Goal: Information Seeking & Learning: Understand process/instructions

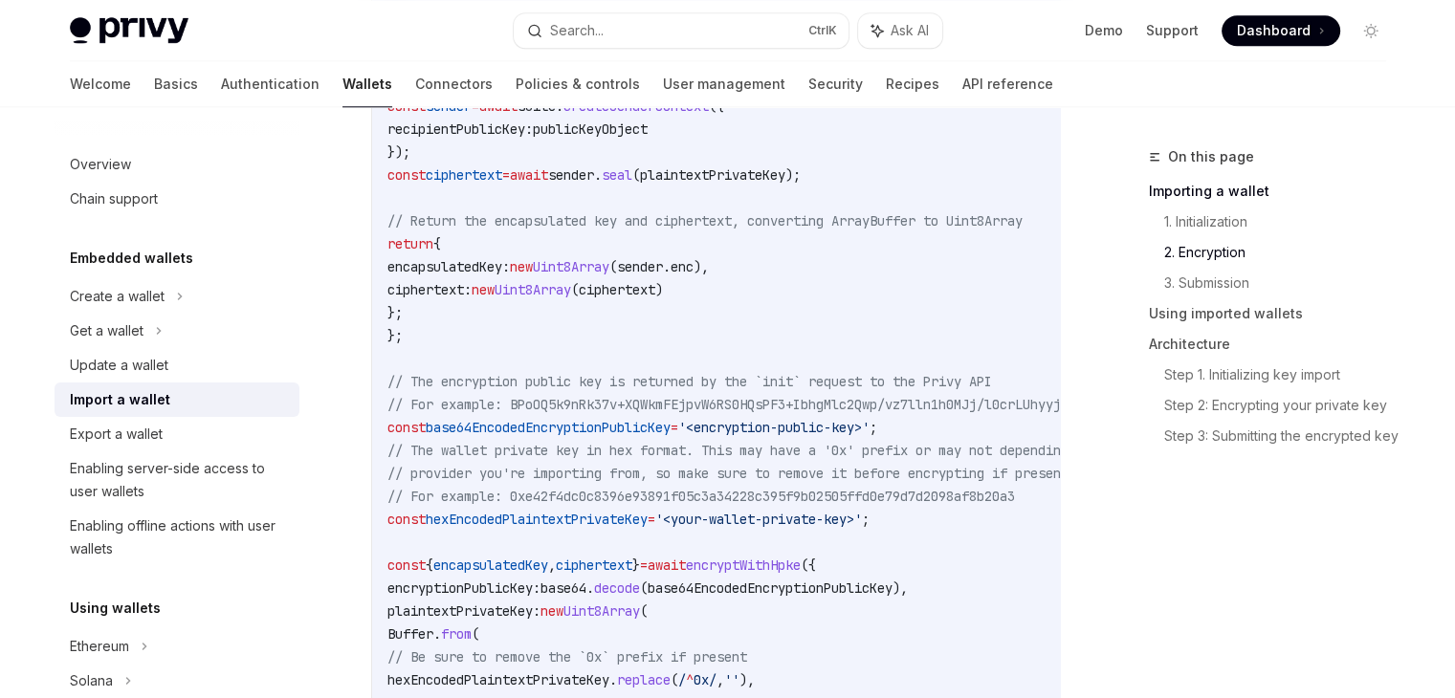
scroll to position [1817, 0]
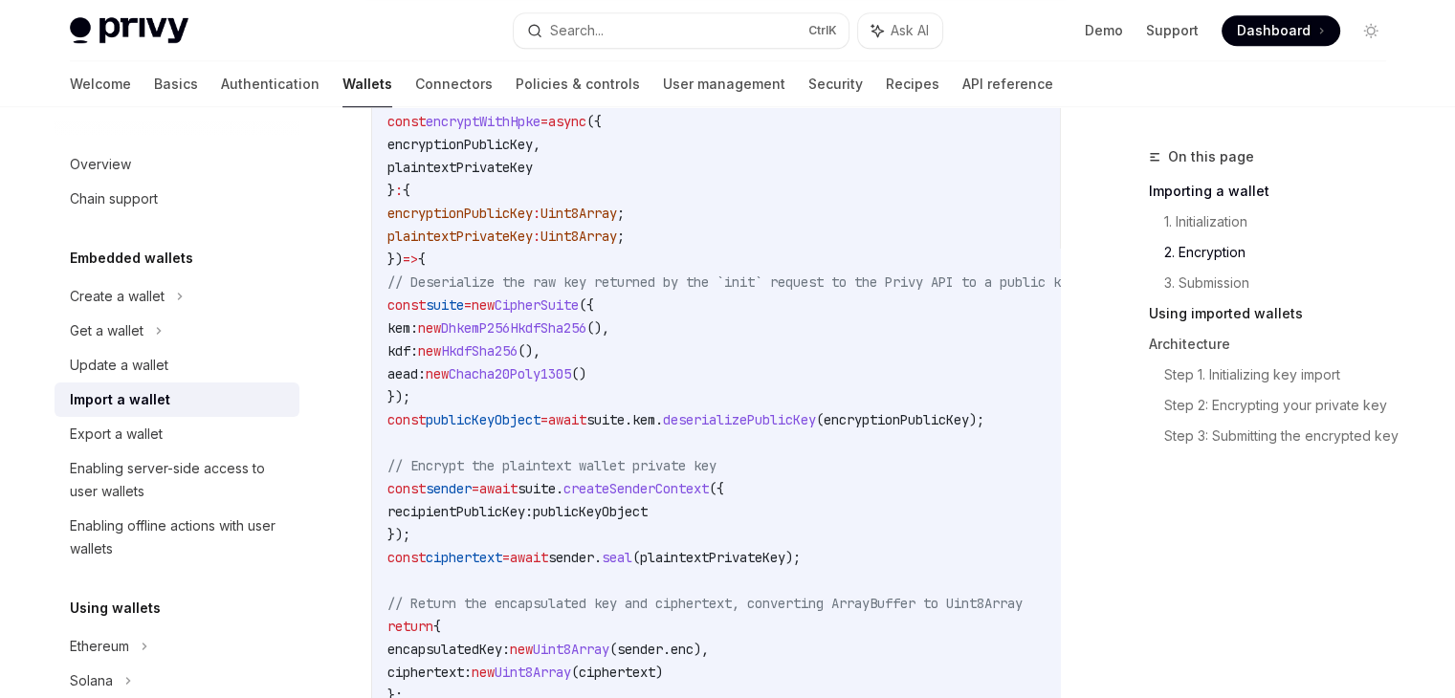
click at [1237, 314] on link "Using imported wallets" at bounding box center [1275, 313] width 252 height 31
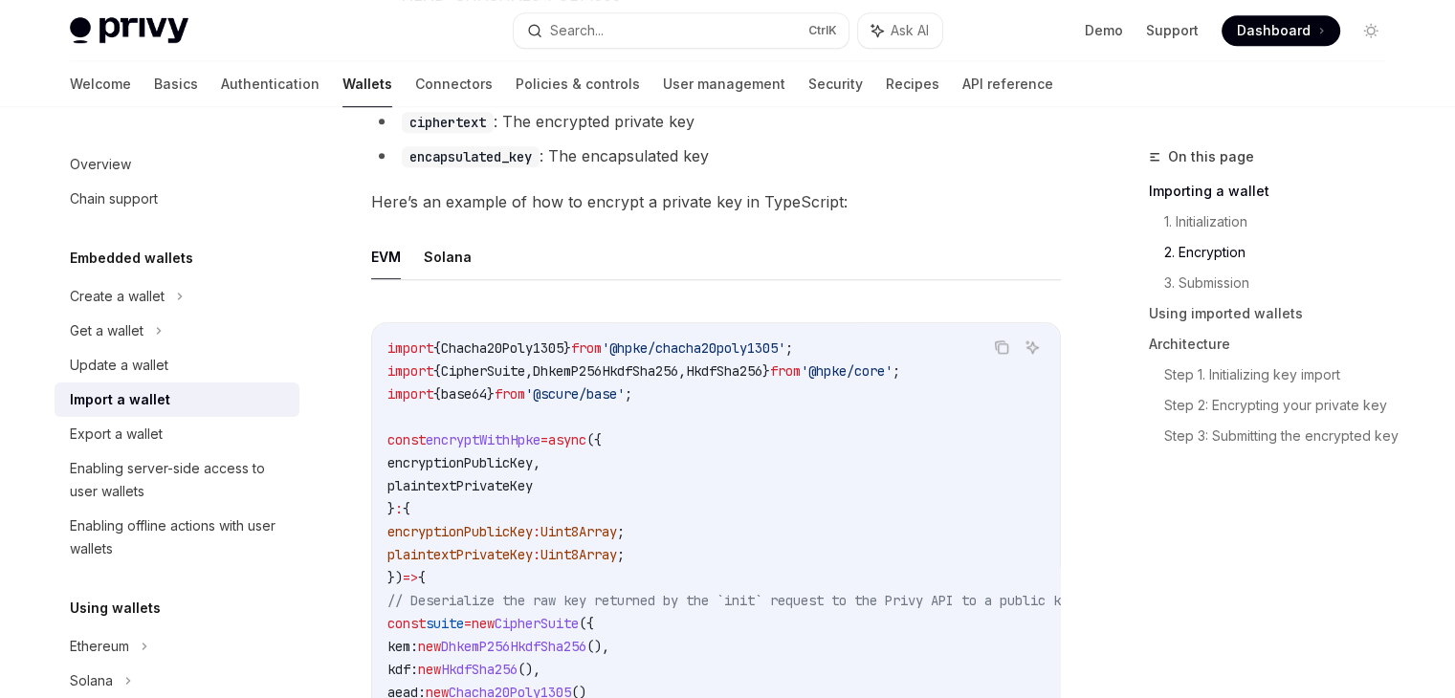
scroll to position [1339, 0]
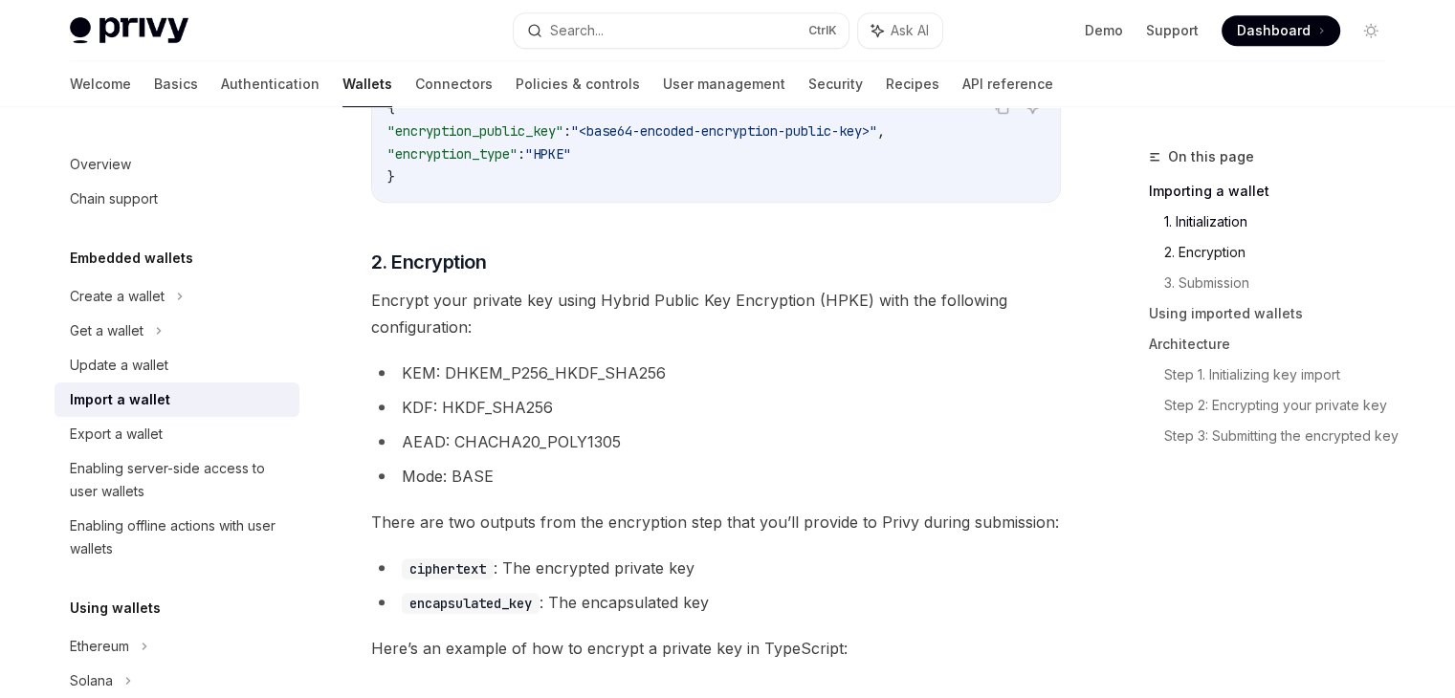
click at [1222, 252] on link "2. Encryption" at bounding box center [1282, 252] width 237 height 31
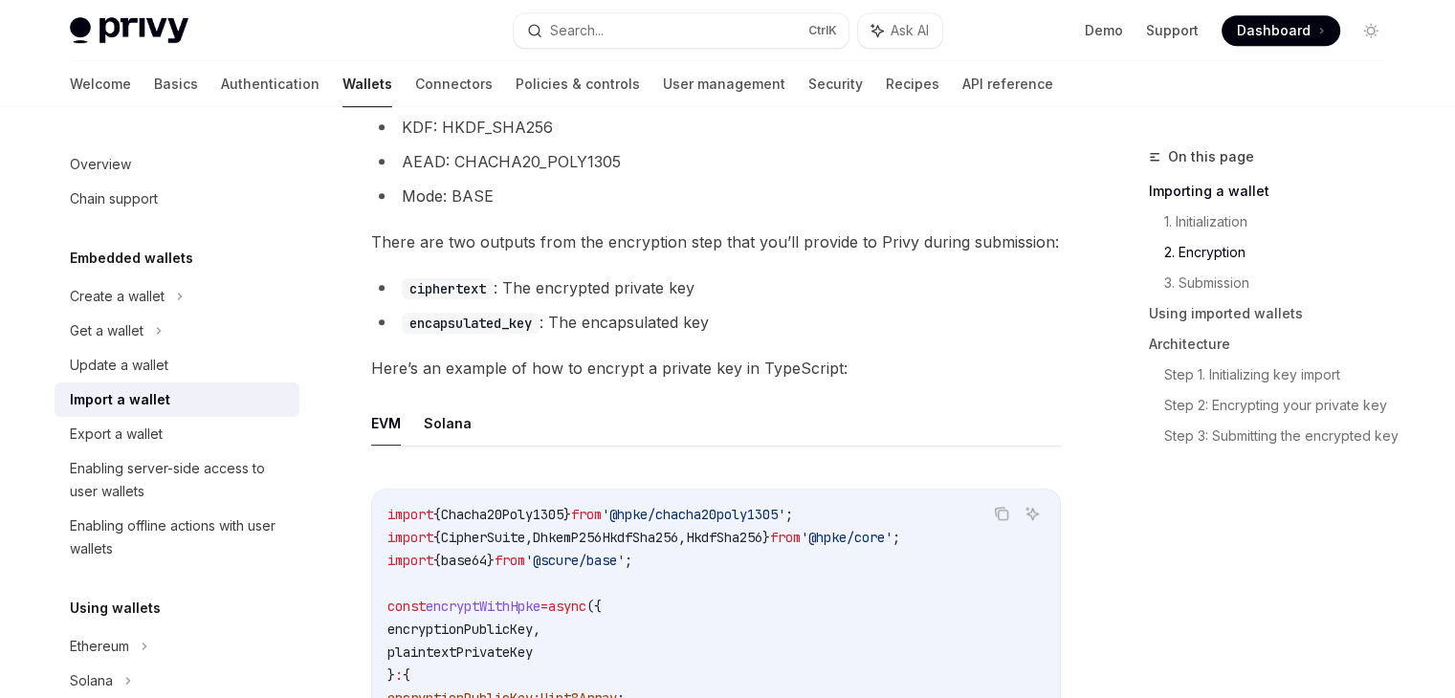
scroll to position [1632, 0]
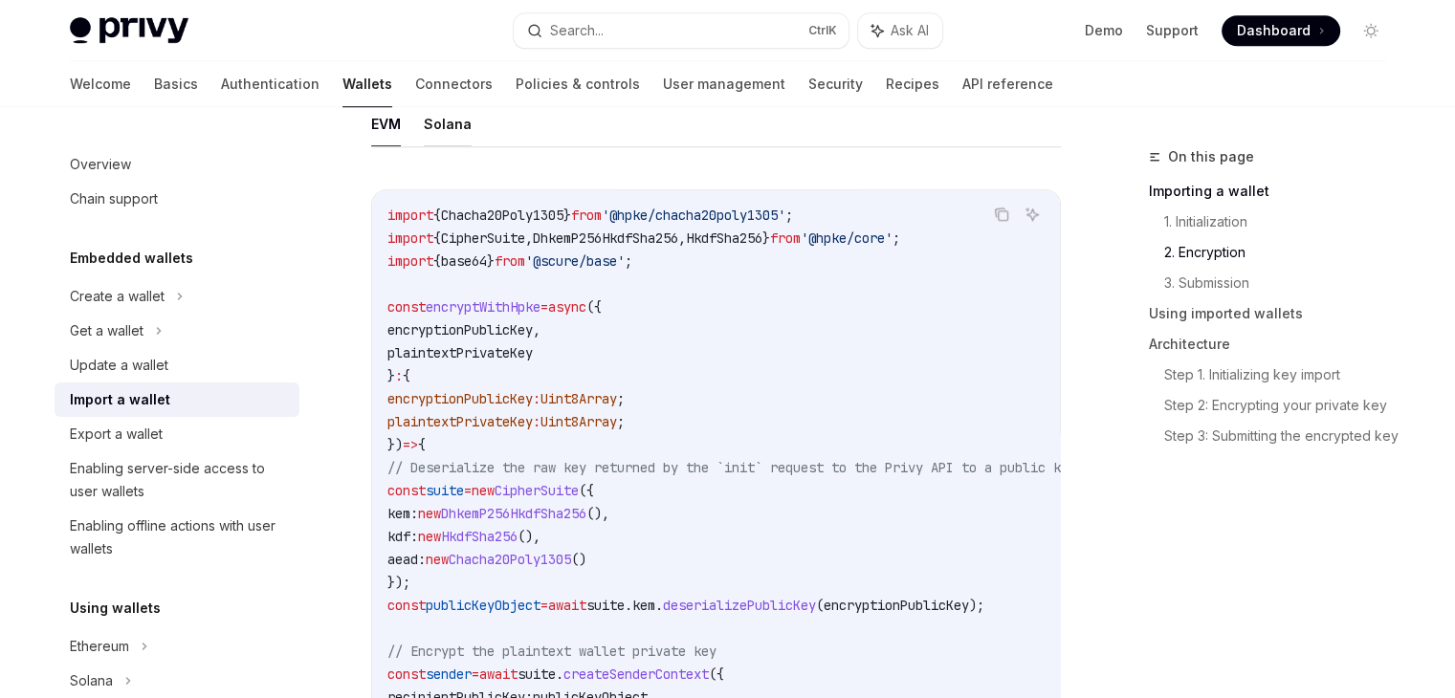
click at [440, 134] on button "Solana" at bounding box center [448, 123] width 48 height 45
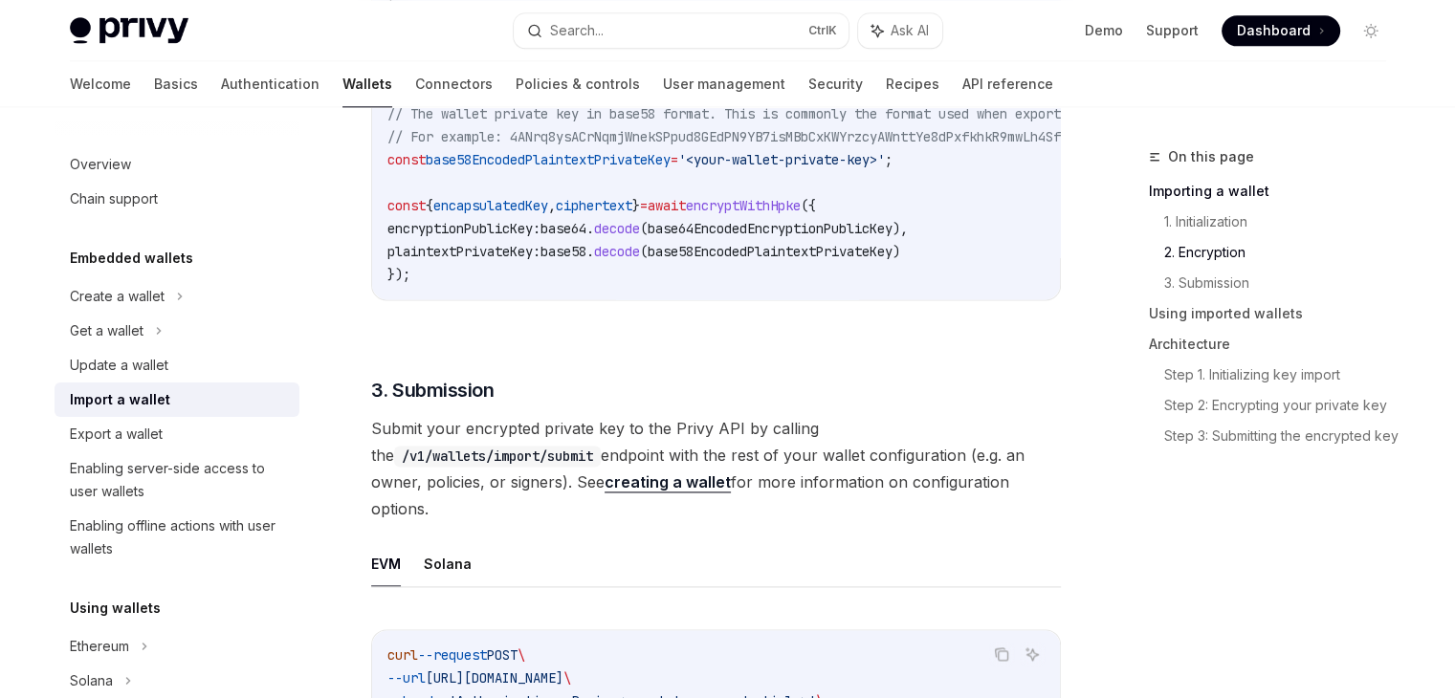
scroll to position [2684, 0]
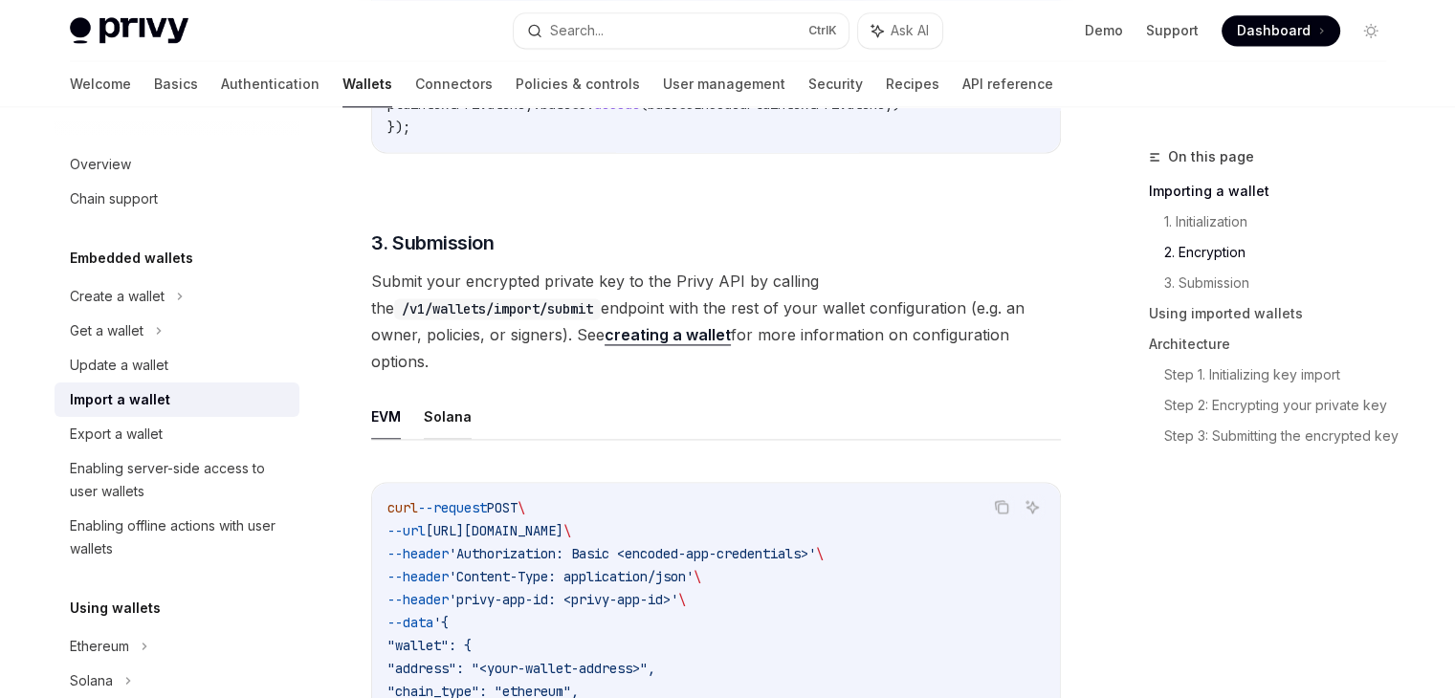
click at [451, 401] on button "Solana" at bounding box center [448, 416] width 48 height 45
click at [451, 394] on button "Solana" at bounding box center [448, 416] width 48 height 45
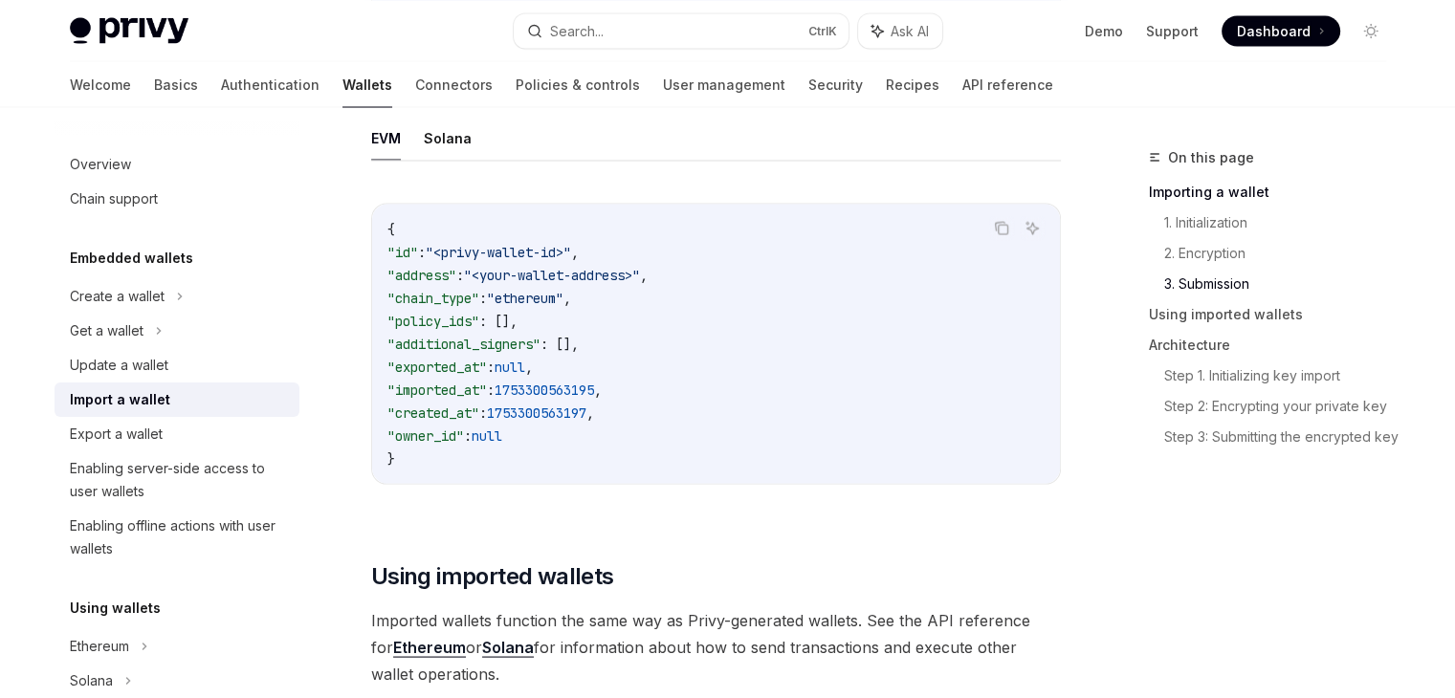
scroll to position [3449, 0]
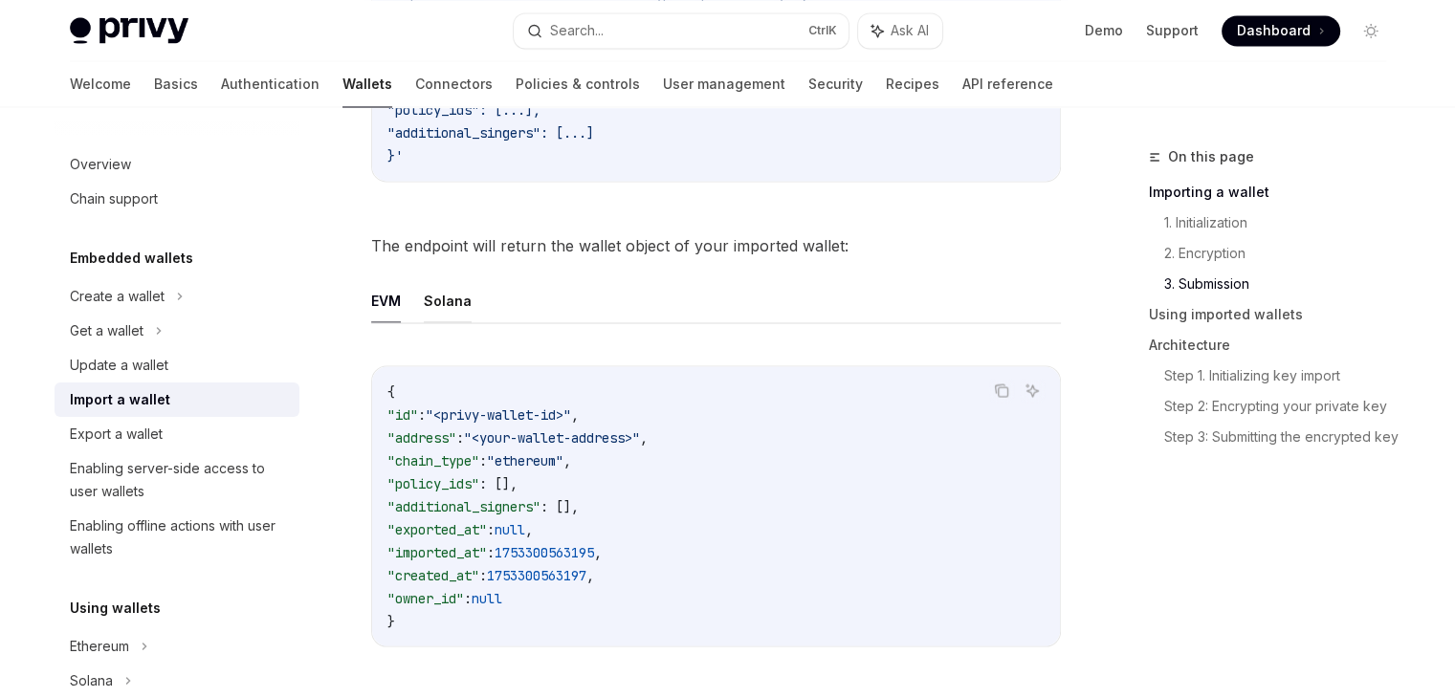
drag, startPoint x: 482, startPoint y: 274, endPoint x: 458, endPoint y: 273, distance: 24.0
click at [464, 277] on ul "EVM Solana" at bounding box center [716, 300] width 690 height 46
click at [458, 277] on button "Solana" at bounding box center [448, 299] width 48 height 45
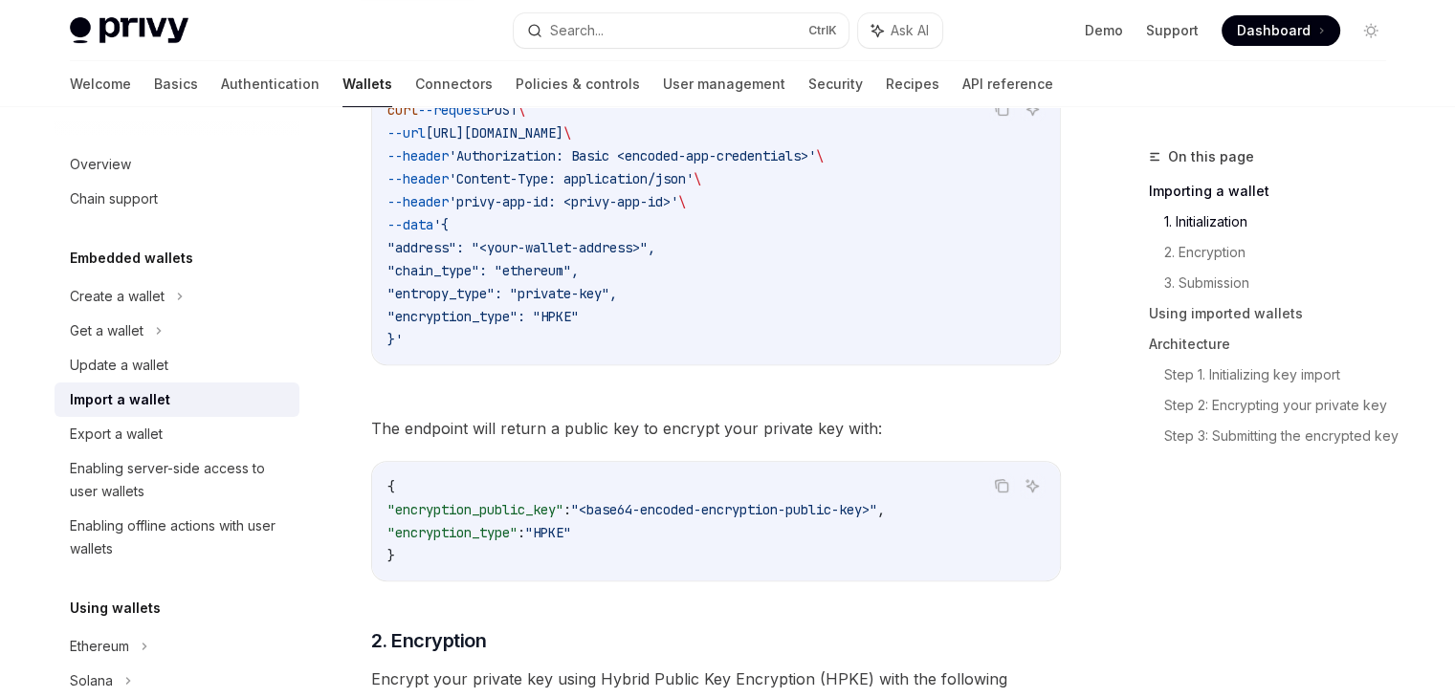
scroll to position [291, 0]
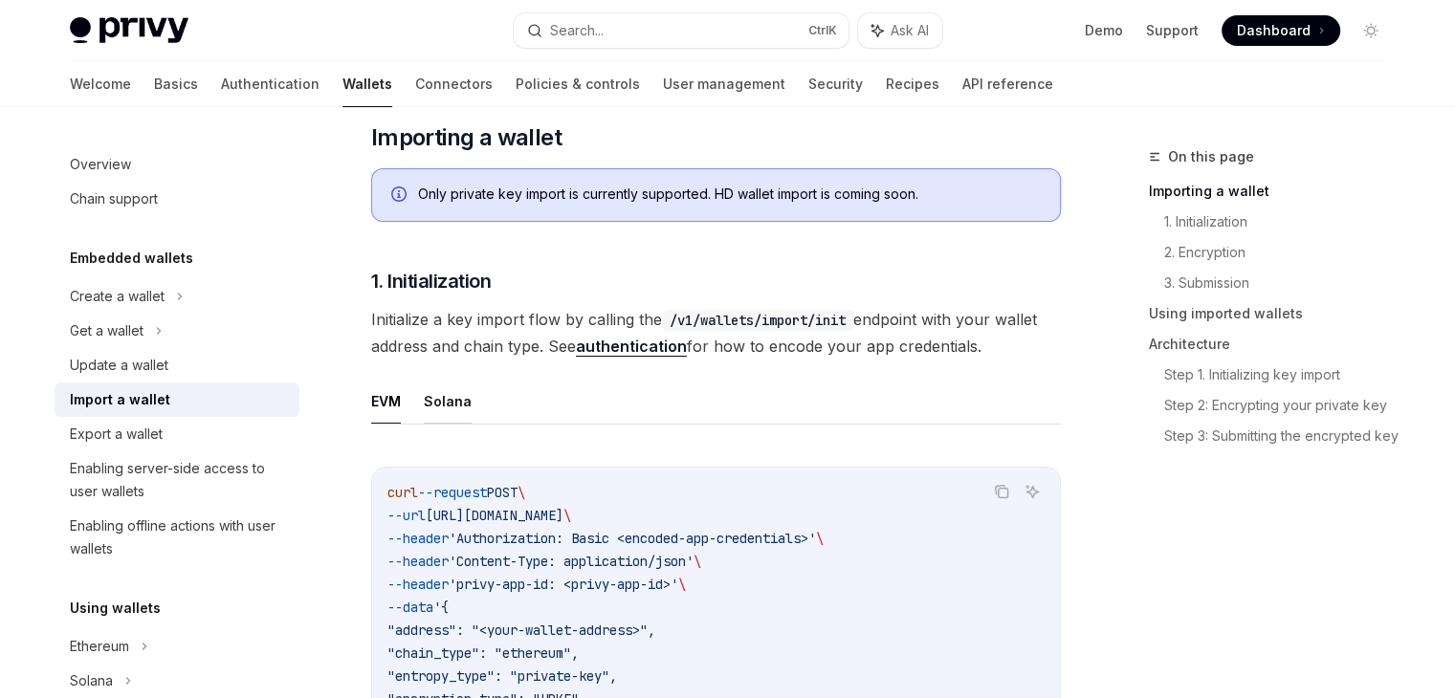
click at [451, 399] on button "Solana" at bounding box center [448, 401] width 48 height 45
type textarea "*"
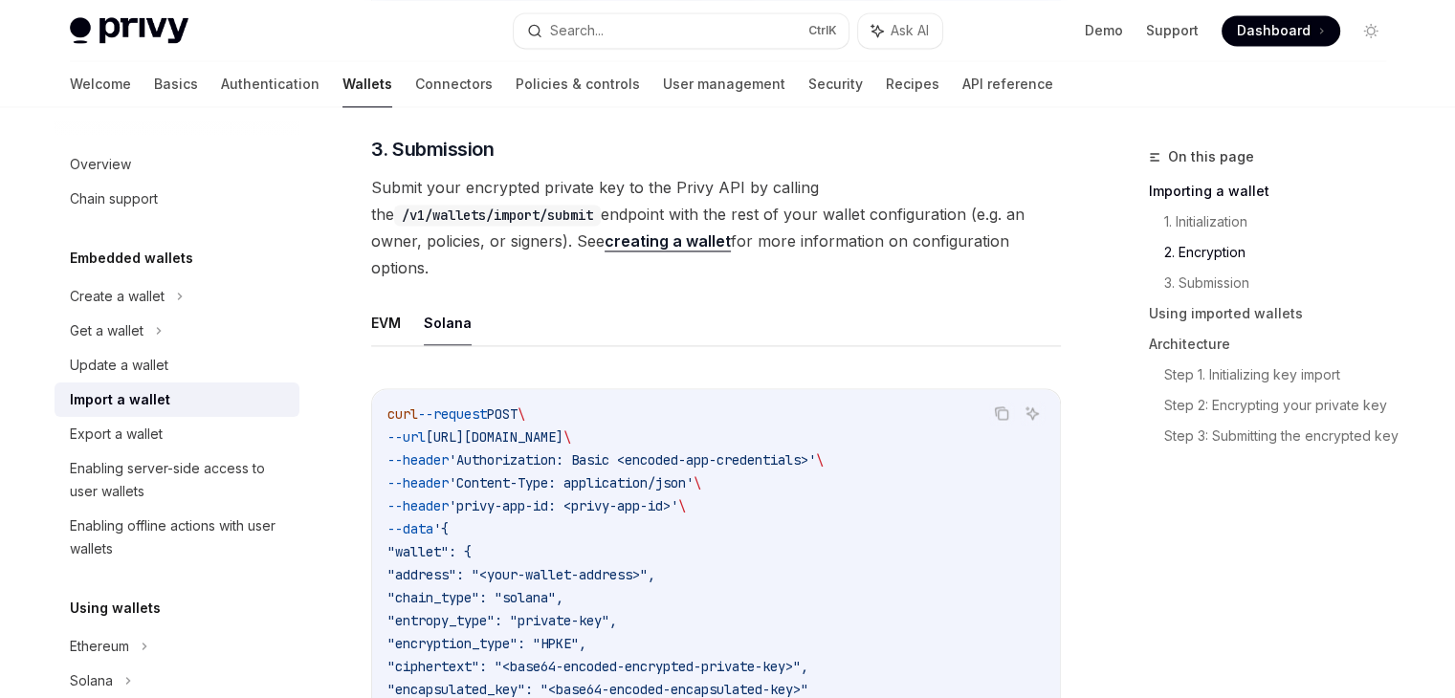
scroll to position [3160, 0]
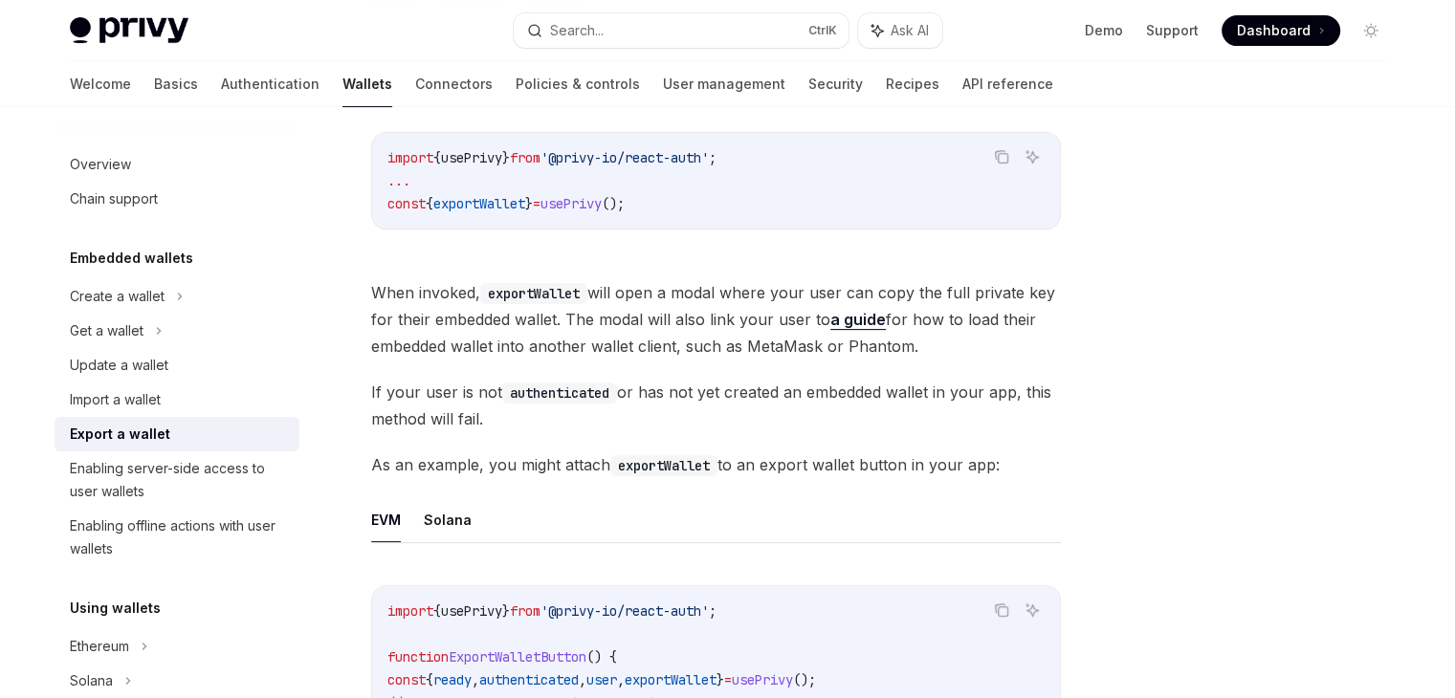
scroll to position [591, 0]
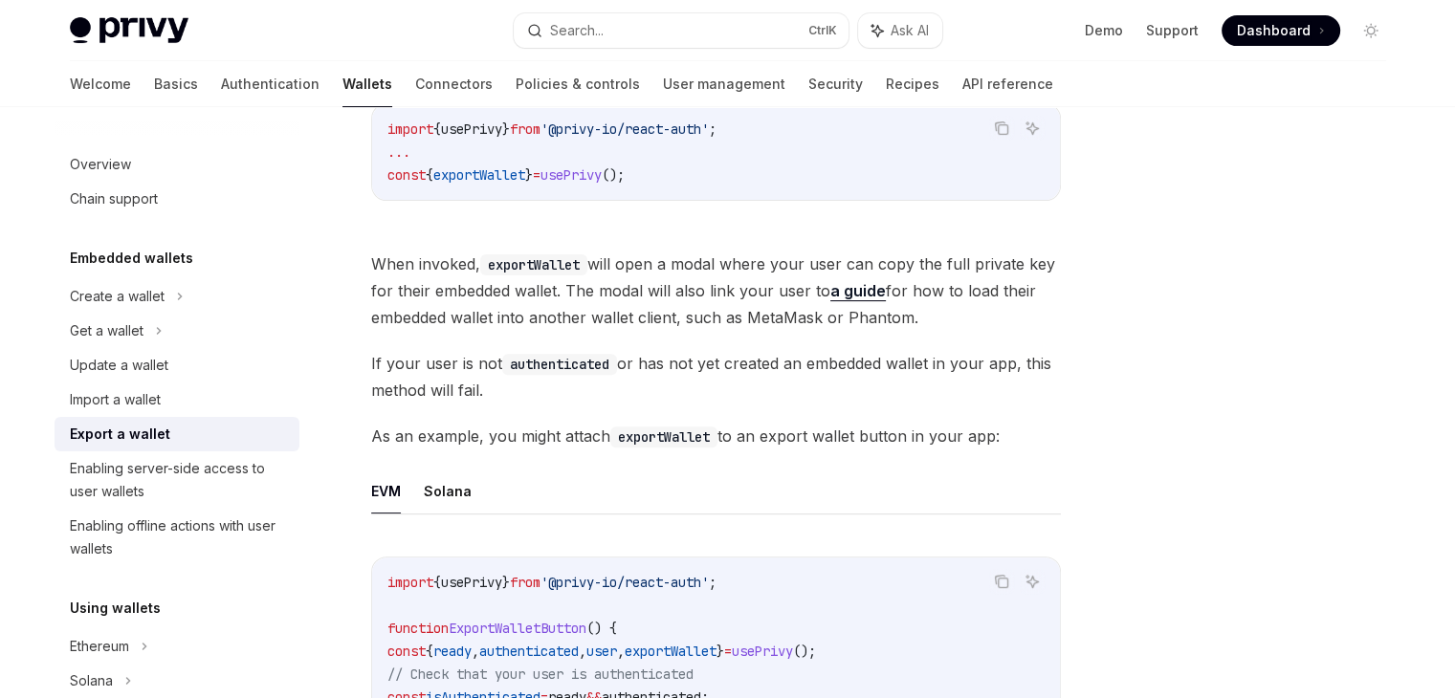
drag, startPoint x: 995, startPoint y: 16, endPoint x: 874, endPoint y: 296, distance: 304.2
click at [874, 296] on link "a guide" at bounding box center [857, 291] width 55 height 20
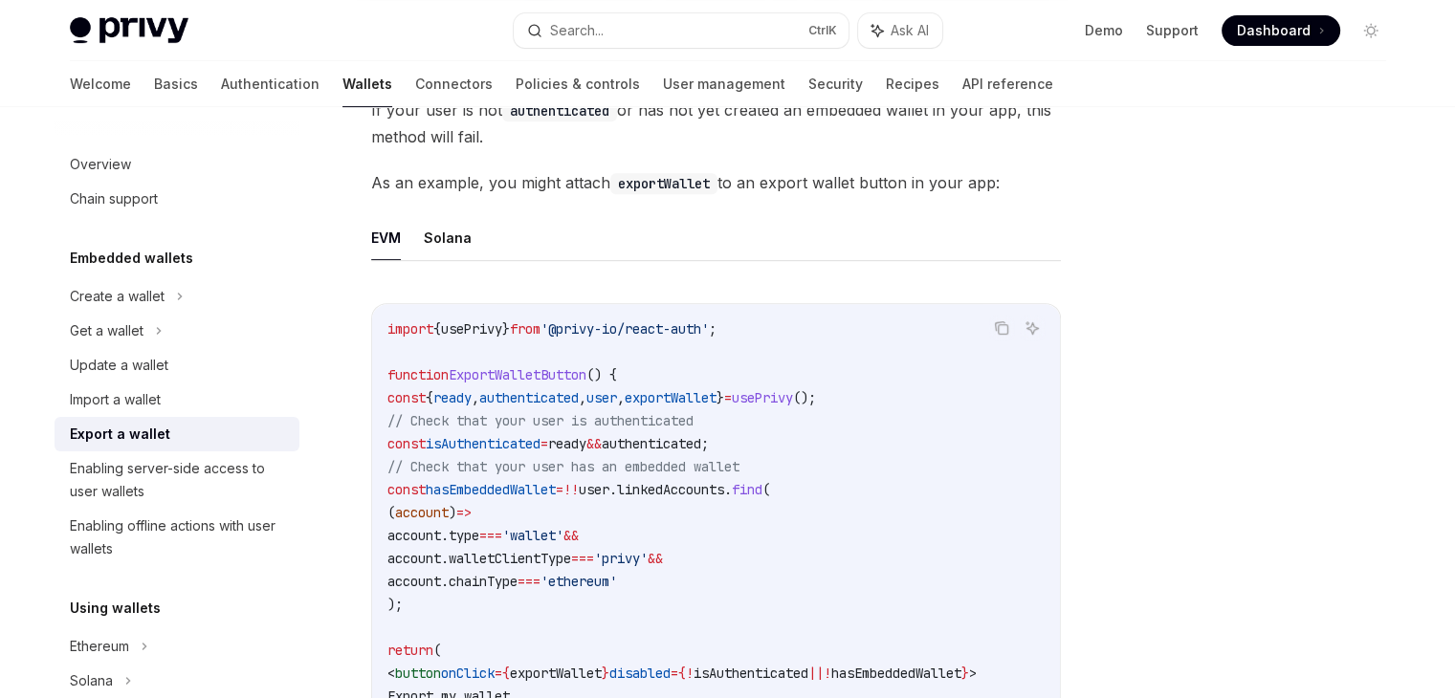
scroll to position [687, 0]
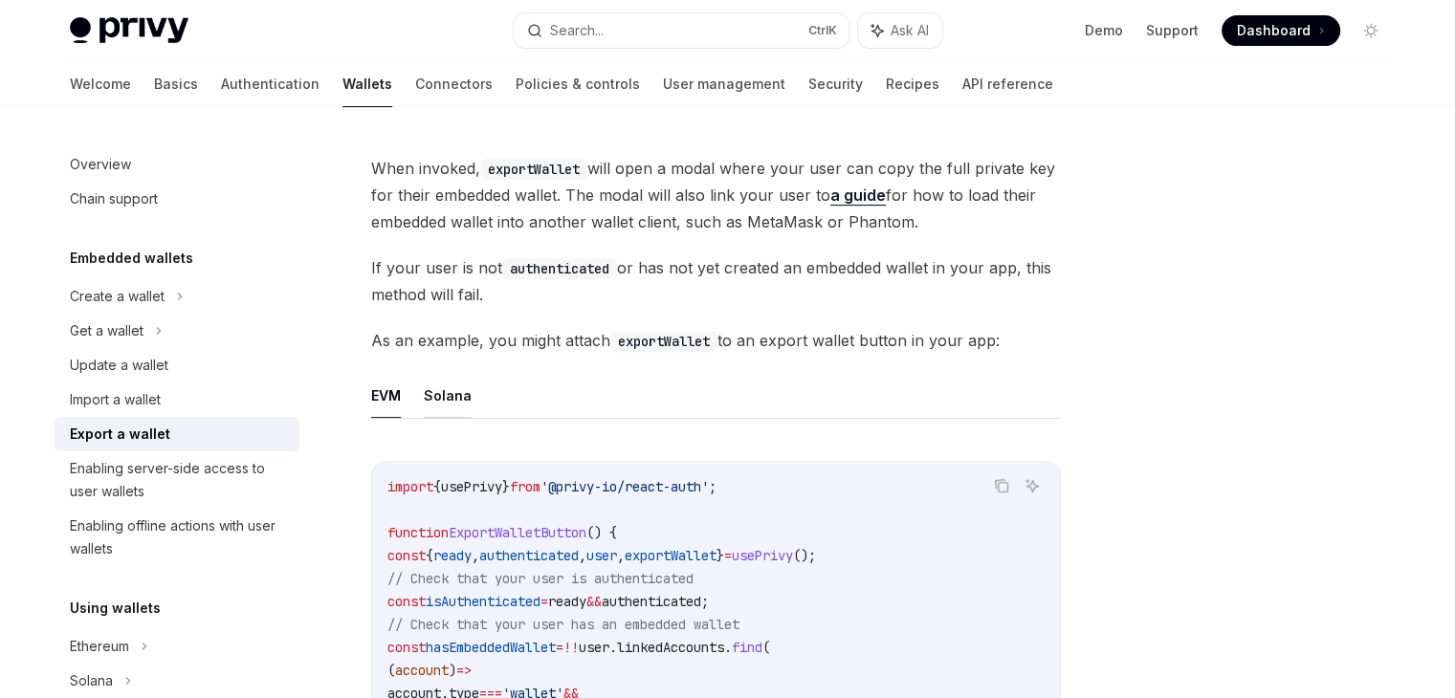
click at [463, 398] on button "Solana" at bounding box center [448, 395] width 48 height 45
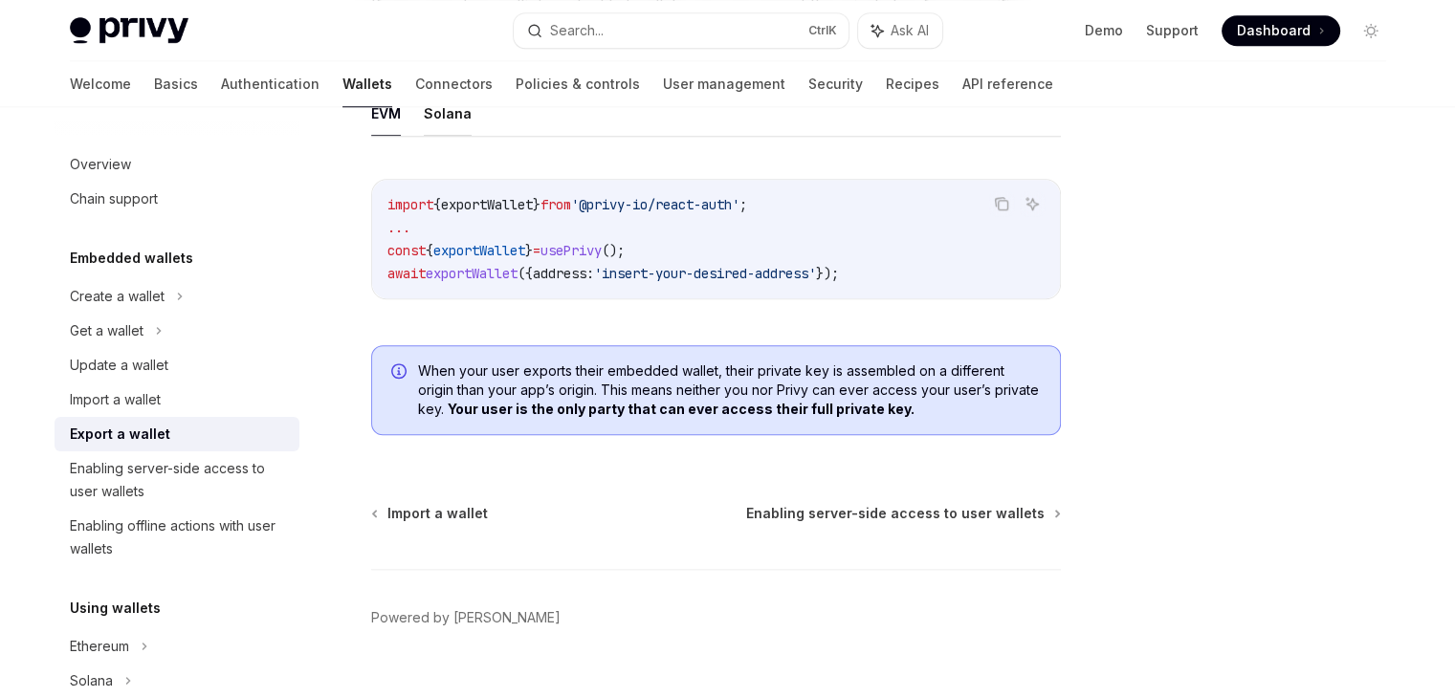
scroll to position [1930, 0]
click at [450, 118] on button "Solana" at bounding box center [448, 112] width 48 height 45
type textarea "*"
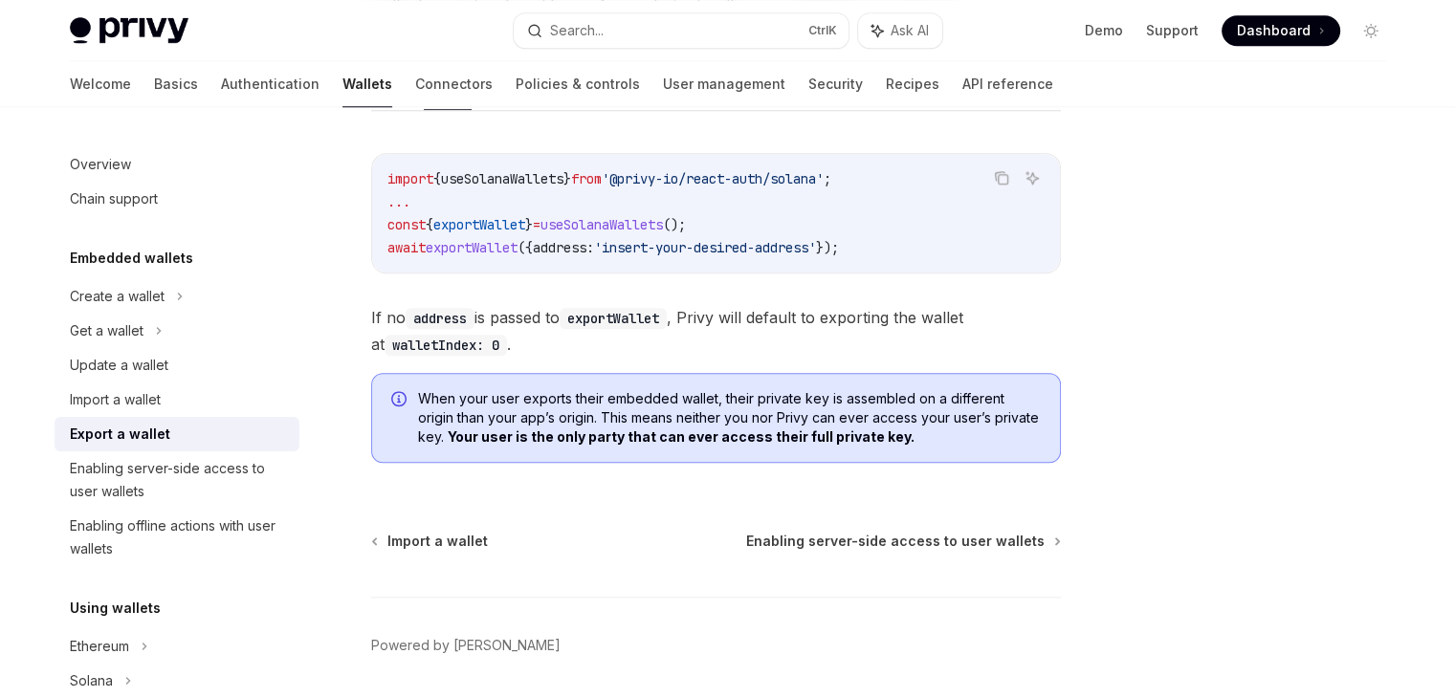
scroll to position [1927, 0]
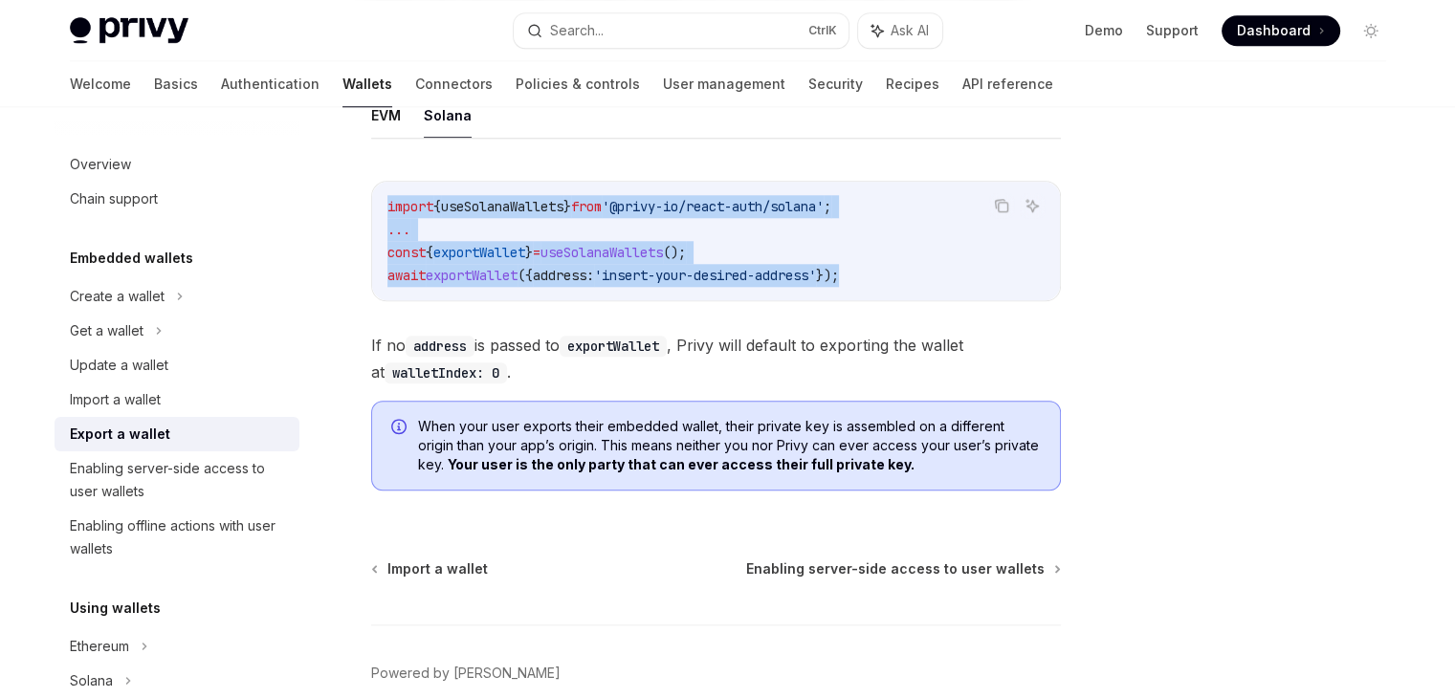
drag, startPoint x: 881, startPoint y: 274, endPoint x: 376, endPoint y: 207, distance: 509.5
click at [376, 207] on div "import { useSolanaWallets } from '@privy-io/react-auth/solana' ; ... const { ex…" at bounding box center [716, 241] width 688 height 119
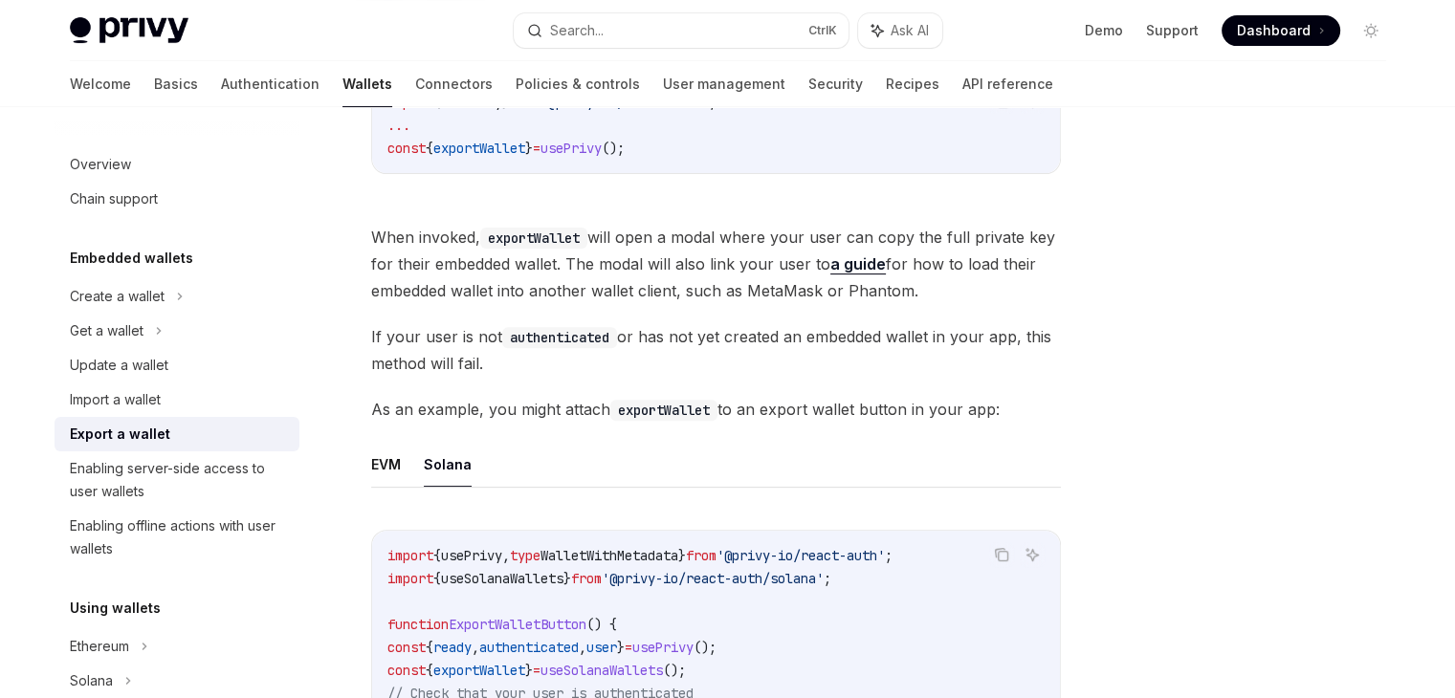
scroll to position [588, 0]
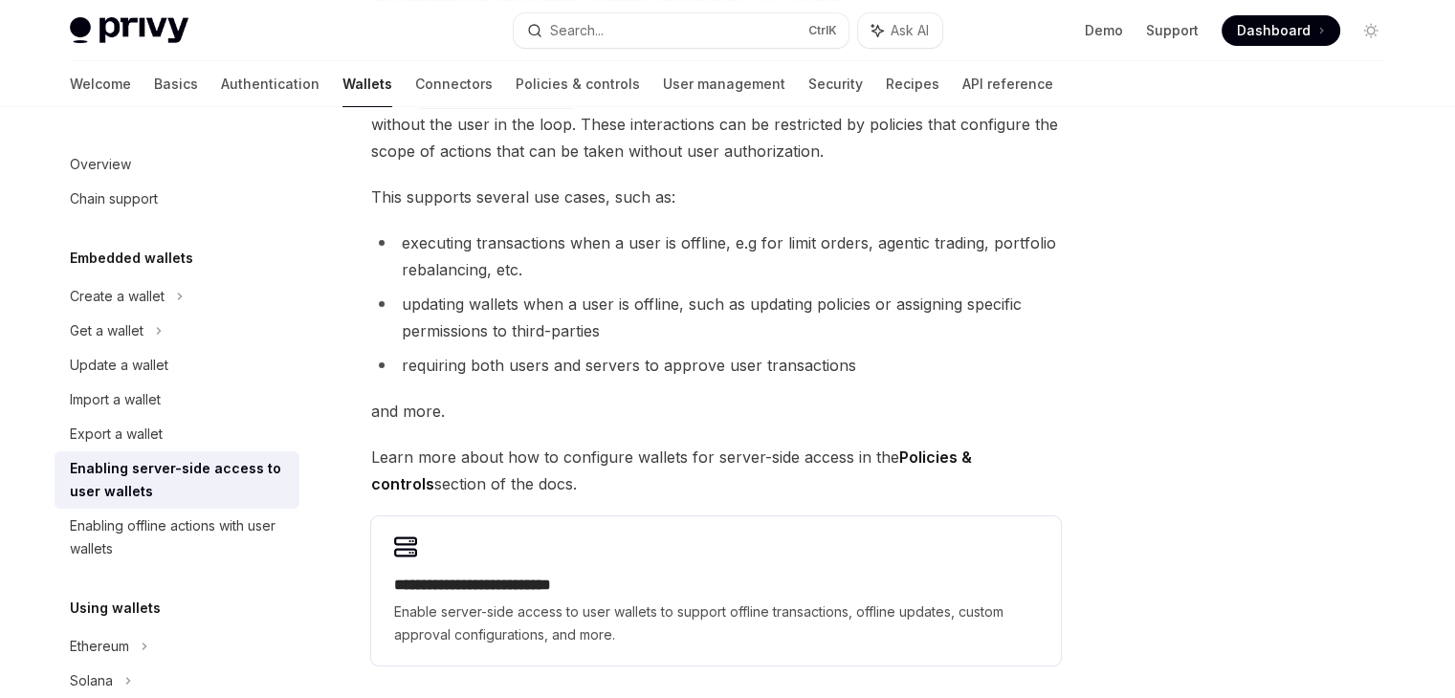
scroll to position [443, 0]
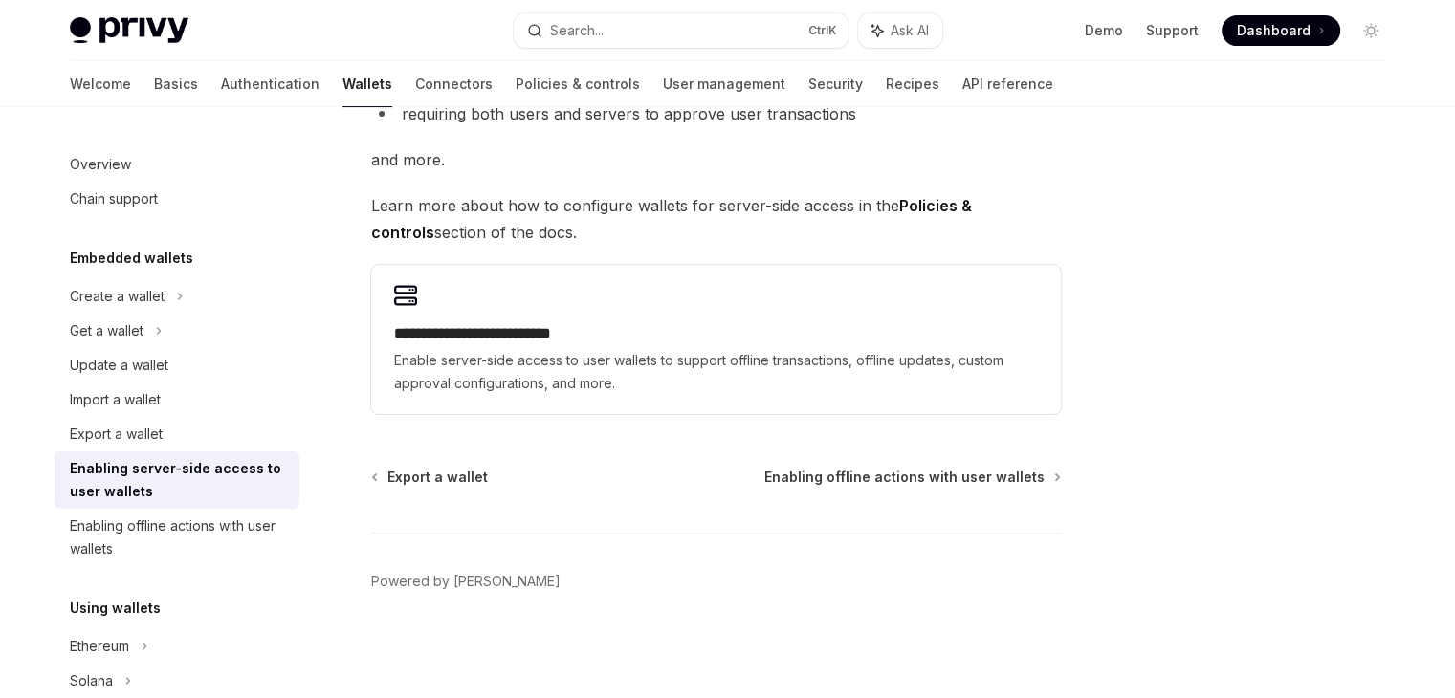
click at [981, 357] on span "Enable server-side access to user wallets to support offline transactions, offl…" at bounding box center [716, 372] width 644 height 46
type textarea "*"
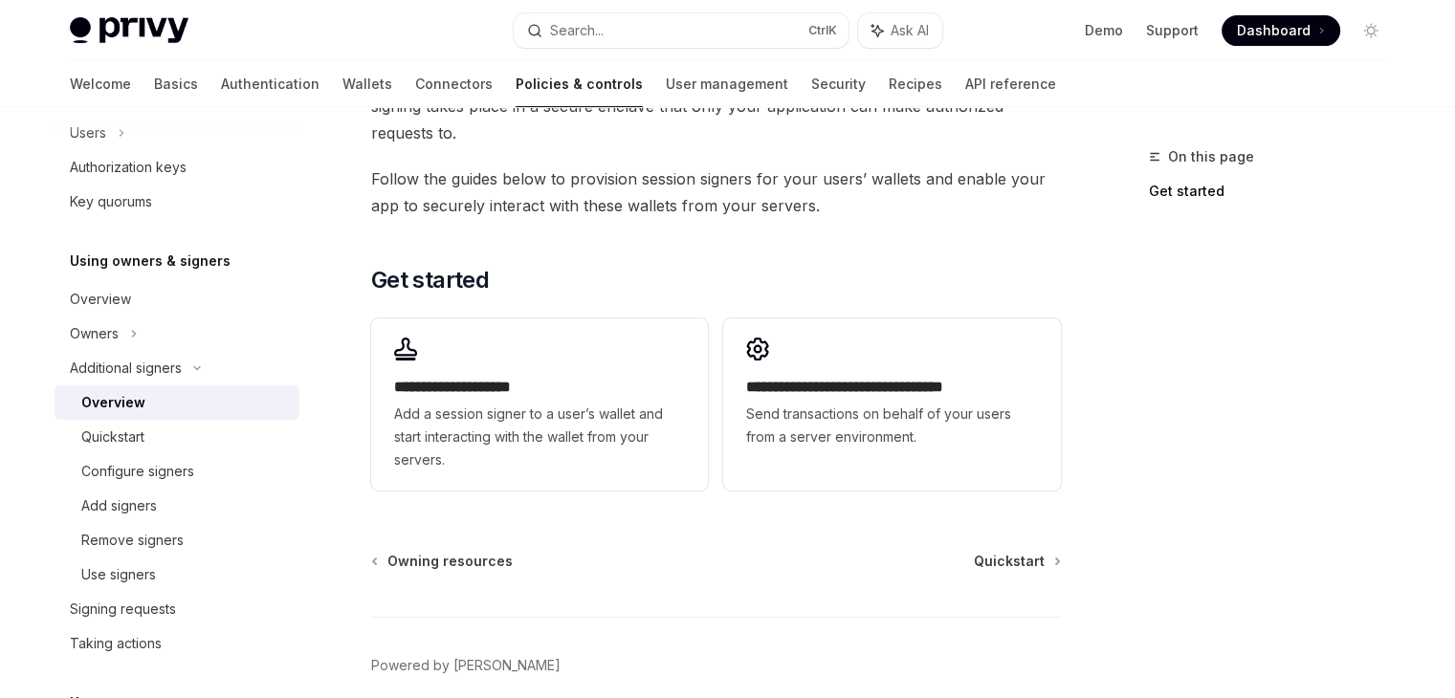
scroll to position [573, 0]
